Goal: Task Accomplishment & Management: Use online tool/utility

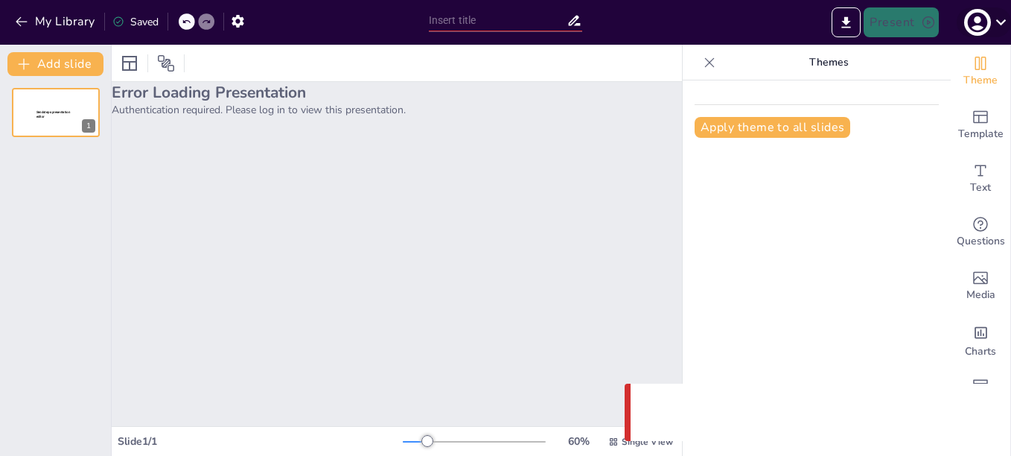
click at [975, 16] on icon "button" at bounding box center [977, 23] width 20 height 20
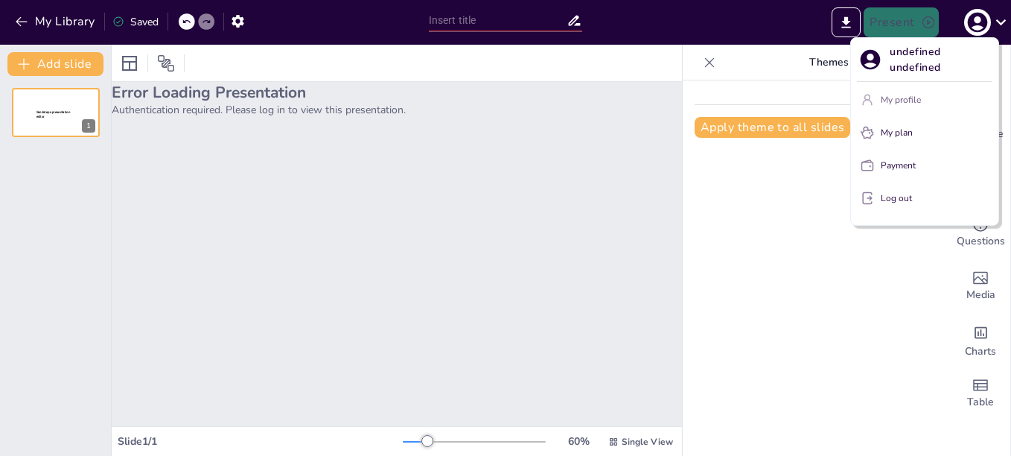
click at [908, 94] on p "My profile" at bounding box center [901, 99] width 40 height 13
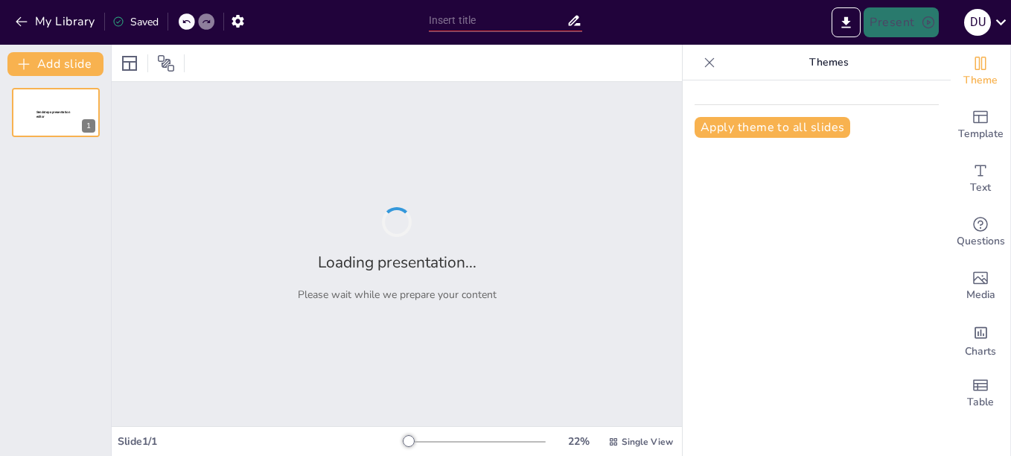
type input "¡Operaciones TI! Donde la calidad y la seguridad se dan la mano… y a veces se a…"
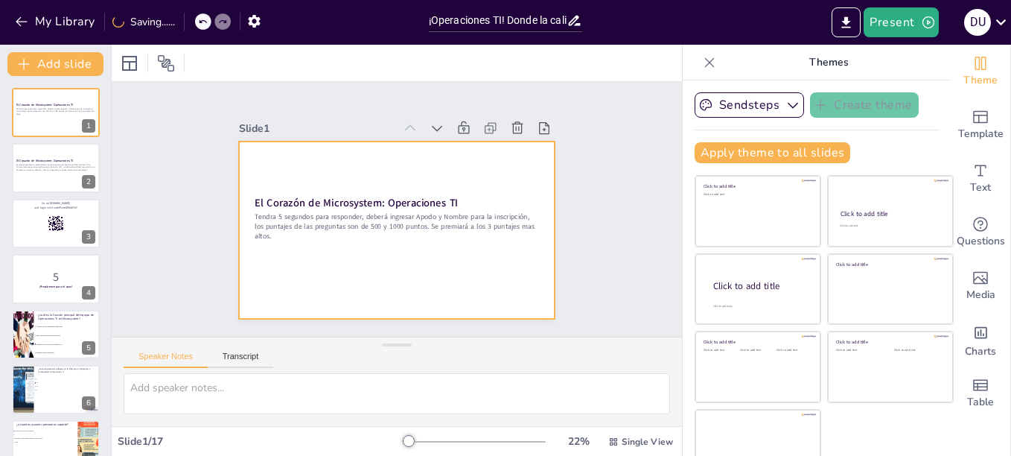
checkbox input "true"
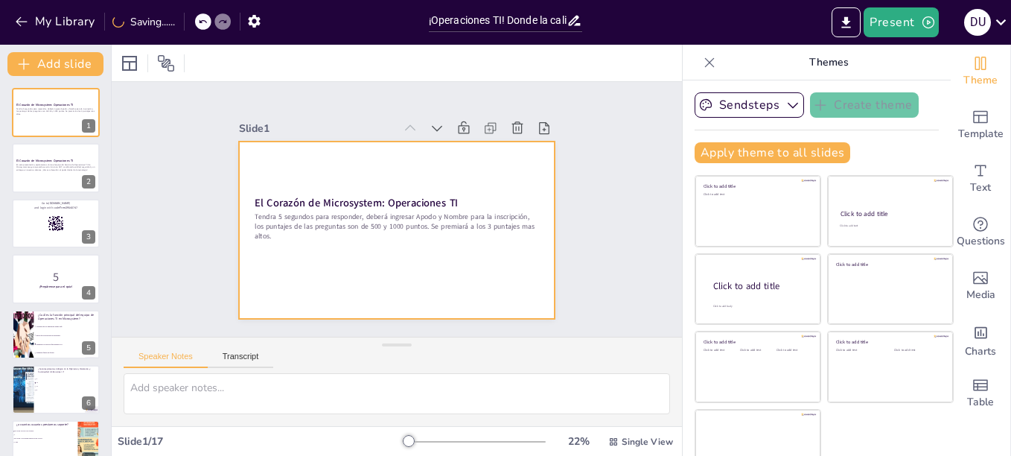
checkbox input "true"
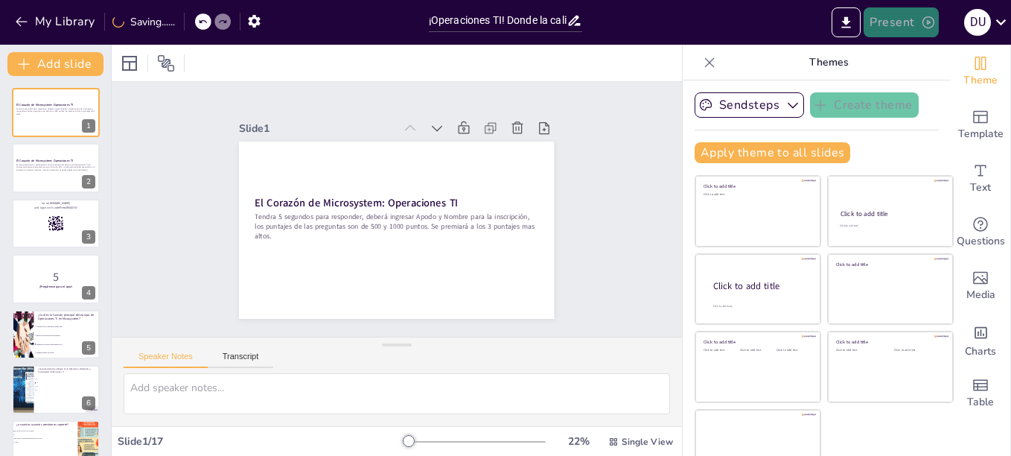
click at [895, 25] on button "Present" at bounding box center [900, 22] width 74 height 30
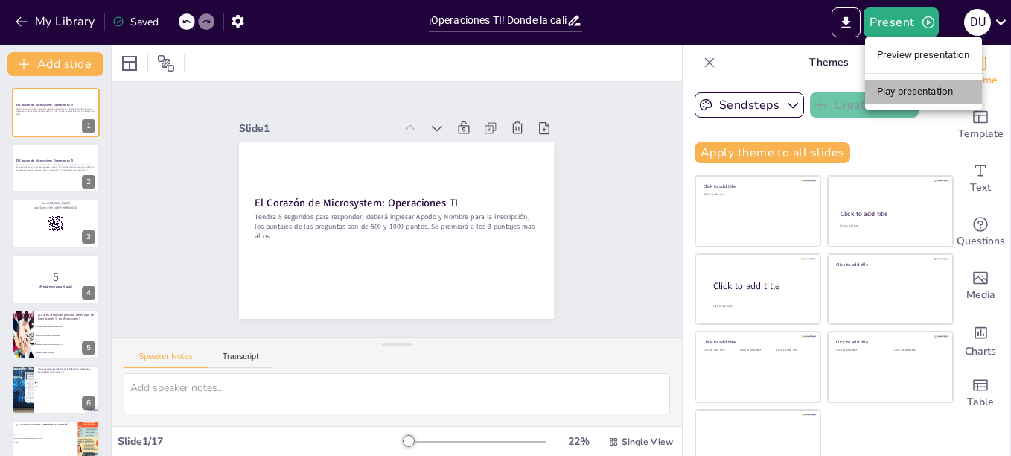
click at [941, 91] on li "Play presentation" at bounding box center [923, 92] width 117 height 24
